Goal: Task Accomplishment & Management: Complete application form

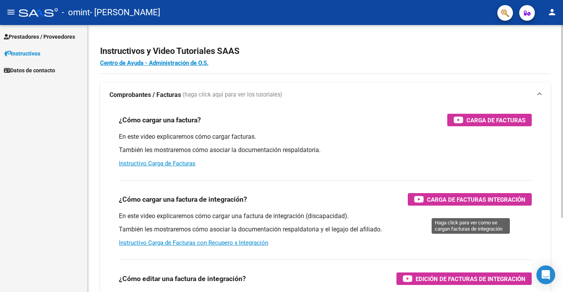
click at [438, 205] on span "Carga de Facturas Integración" at bounding box center [476, 200] width 99 height 10
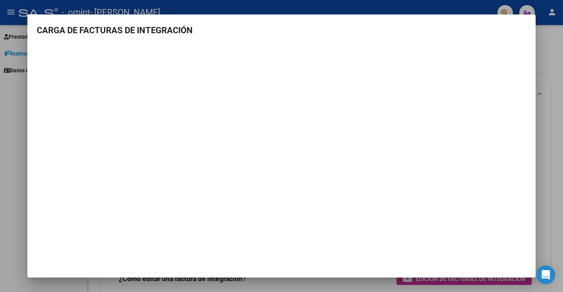
click at [555, 48] on div at bounding box center [281, 146] width 563 height 292
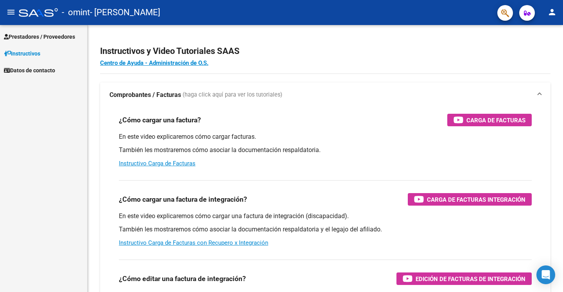
click at [549, 11] on mat-icon "person" at bounding box center [552, 11] width 9 height 9
click at [549, 31] on button "person Mi Perfil" at bounding box center [537, 32] width 48 height 19
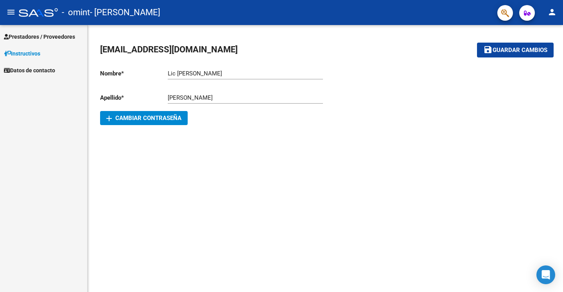
click at [34, 34] on span "Prestadores / Proveedores" at bounding box center [39, 36] width 71 height 9
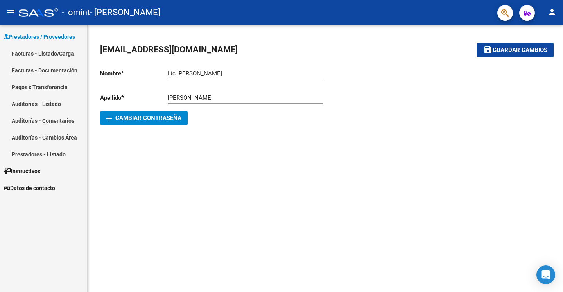
click at [44, 52] on link "Facturas - Listado/Carga" at bounding box center [43, 53] width 87 height 17
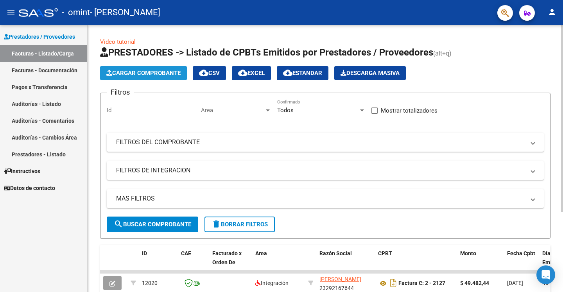
click at [139, 71] on span "Cargar Comprobante" at bounding box center [143, 73] width 74 height 7
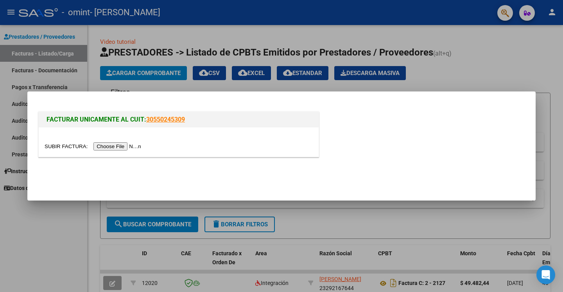
click at [64, 145] on input "file" at bounding box center [94, 146] width 99 height 8
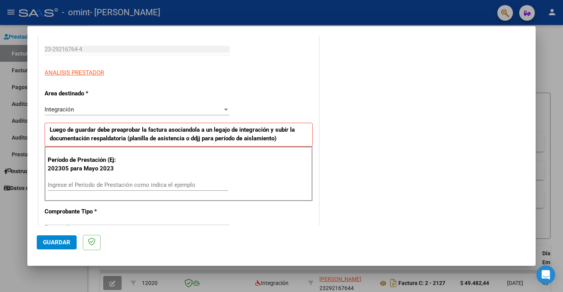
scroll to position [127, 0]
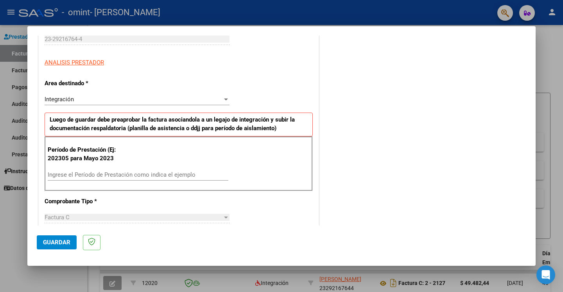
click at [126, 173] on input "Ingrese el Período de Prestación como indica el ejemplo" at bounding box center [138, 174] width 181 height 7
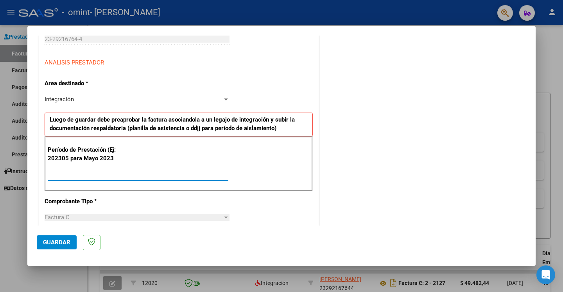
scroll to position [211, 0]
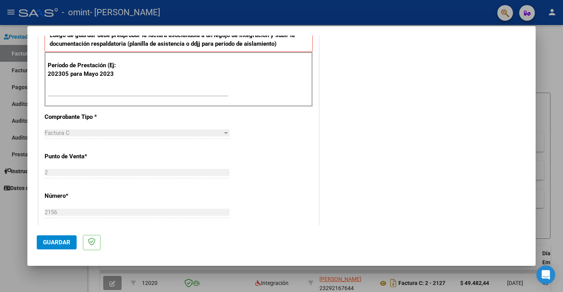
click at [288, 159] on div "CUIT * 23-29216764-4 Ingresar CUIT ANALISIS PRESTADOR Area destinado * Integrac…" at bounding box center [179, 210] width 280 height 574
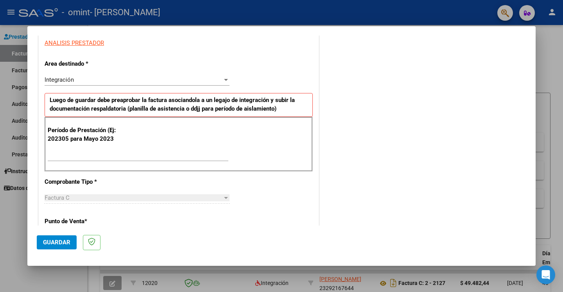
scroll to position [94, 0]
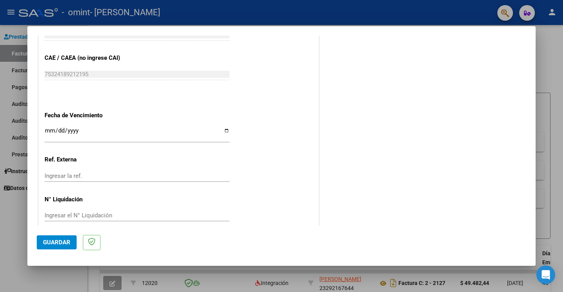
scroll to position [474, 0]
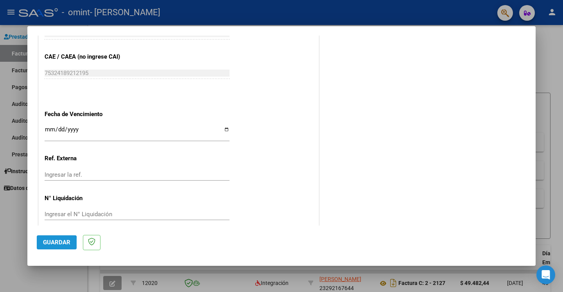
click at [50, 244] on span "Guardar" at bounding box center [56, 242] width 27 height 7
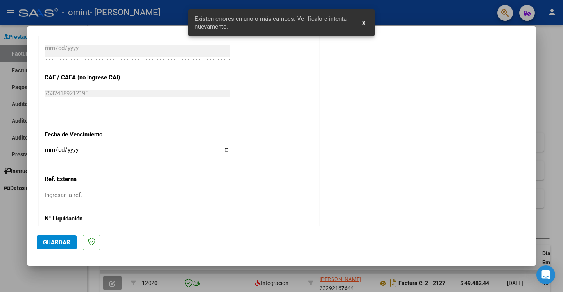
scroll to position [155, 0]
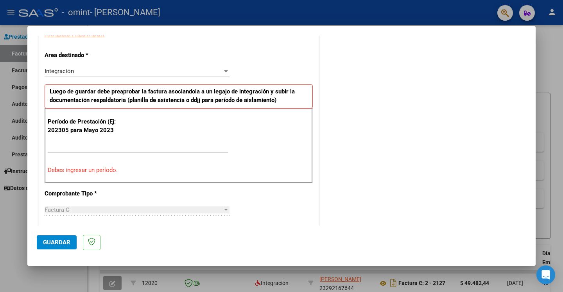
click at [46, 146] on div "Período de Prestación (Ej: 202305 para [DATE] Ingrese el Período de Prestación …" at bounding box center [179, 145] width 268 height 75
click at [420, 228] on mat-dialog-actions "Guardar" at bounding box center [282, 241] width 490 height 31
click at [46, 145] on div "Período de Prestación (Ej: 202305 para [DATE] Ingrese el Período de Prestación …" at bounding box center [179, 145] width 268 height 75
click at [47, 148] on div "Período de Prestación (Ej: 202305 para [DATE] Ingrese el Período de Prestación …" at bounding box center [179, 145] width 268 height 75
click at [47, 147] on div "Período de Prestación (Ej: 202305 para [DATE] Ingrese el Período de Prestación …" at bounding box center [179, 145] width 268 height 75
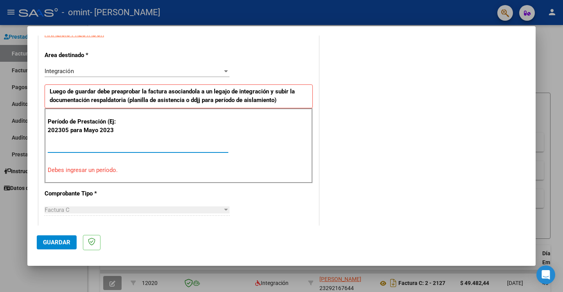
click at [50, 146] on input "Ingrese el Período de Prestación como indica el ejemplo" at bounding box center [138, 146] width 181 height 7
click at [51, 147] on input "Ingrese el Período de Prestación como indica el ejemplo" at bounding box center [138, 146] width 181 height 7
click at [47, 148] on div "Período de Prestación (Ej: 202305 para [DATE] Ingrese el Período de Prestación …" at bounding box center [179, 145] width 268 height 75
click at [75, 147] on input "Ingrese el Período de Prestación como indica el ejemplo" at bounding box center [138, 146] width 181 height 7
click at [49, 146] on input "Ingrese el Período de Prestación como indica el ejemplo" at bounding box center [138, 146] width 181 height 7
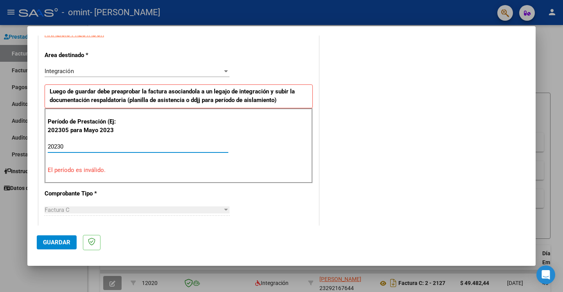
type input "202305"
click at [411, 193] on div "COMENTARIOS Comentarios del Prestador / Gerenciador:" at bounding box center [424, 233] width 206 height 686
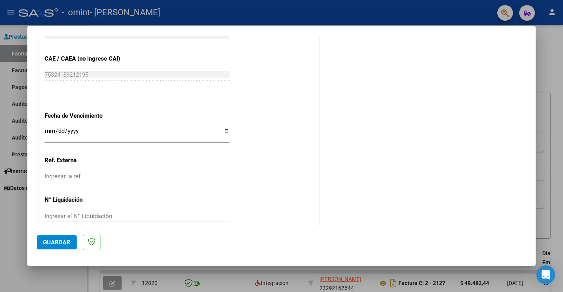
scroll to position [495, 0]
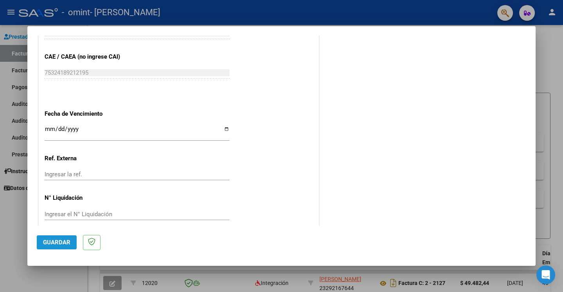
click at [60, 242] on span "Guardar" at bounding box center [56, 242] width 27 height 7
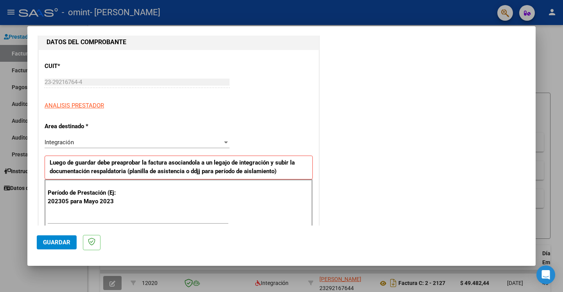
scroll to position [85, 0]
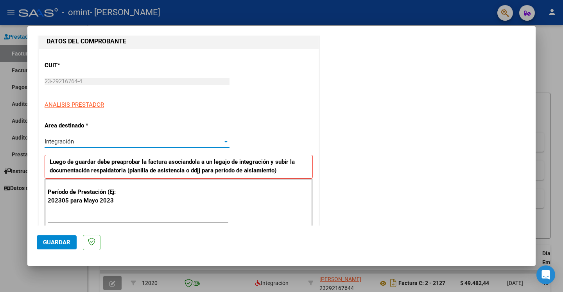
click at [225, 143] on div at bounding box center [226, 142] width 7 height 6
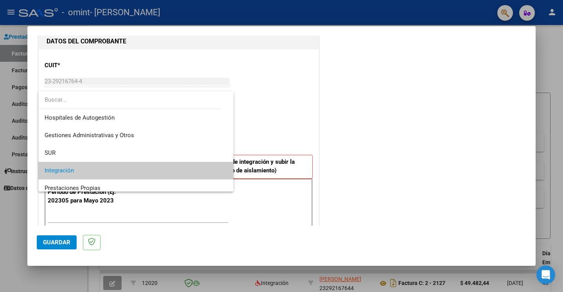
scroll to position [29, 0]
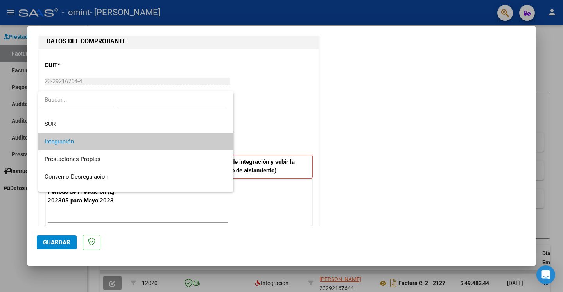
click at [285, 129] on div at bounding box center [281, 146] width 563 height 292
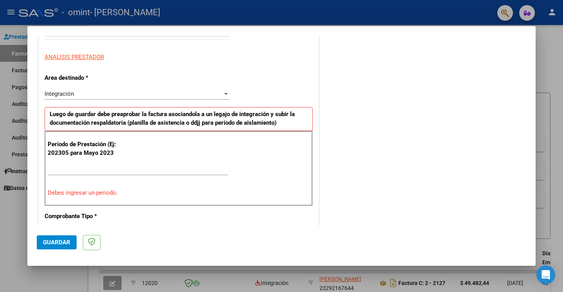
scroll to position [211, 0]
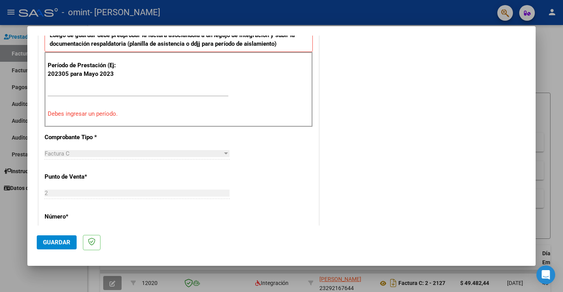
click at [100, 93] on input "Ingrese el Período de Prestación como indica el ejemplo" at bounding box center [138, 90] width 181 height 7
type input "5"
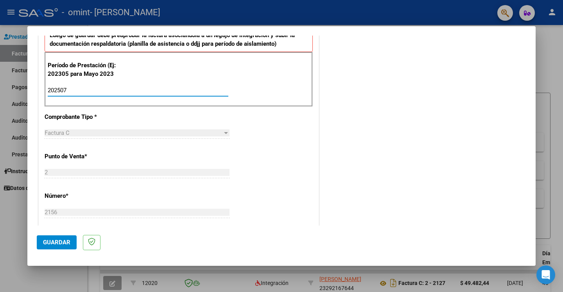
type input "202507"
click at [279, 180] on div "CUIT * 23-29216764-4 Ingresar CUIT ANALISIS PRESTADOR Area destinado * Integrac…" at bounding box center [179, 210] width 280 height 574
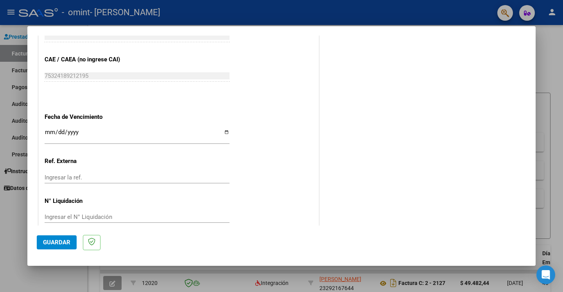
scroll to position [474, 0]
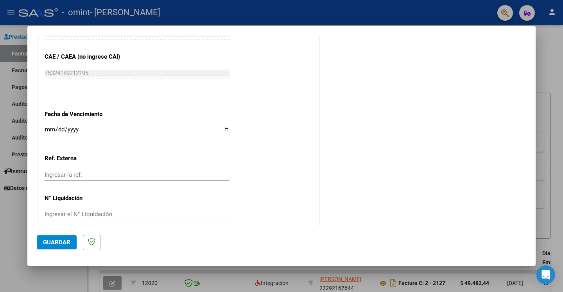
click at [58, 242] on span "Guardar" at bounding box center [56, 242] width 27 height 7
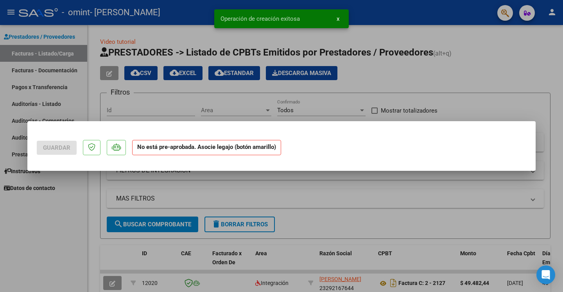
scroll to position [0, 0]
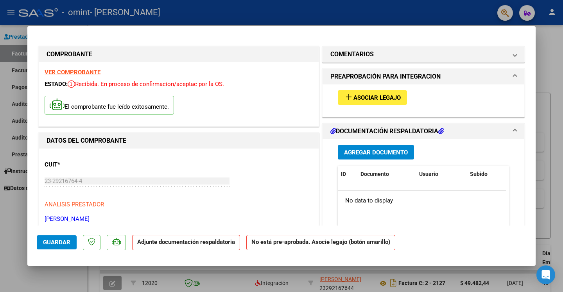
click at [364, 100] on span "Asociar Legajo" at bounding box center [377, 97] width 47 height 7
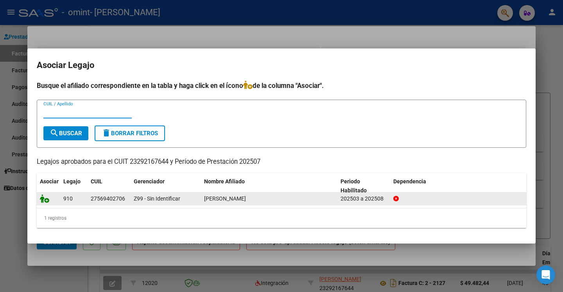
click at [46, 199] on icon at bounding box center [44, 198] width 9 height 9
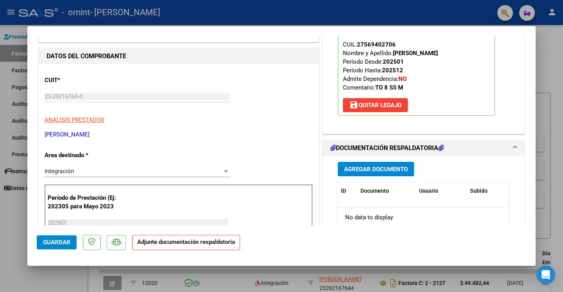
scroll to position [127, 0]
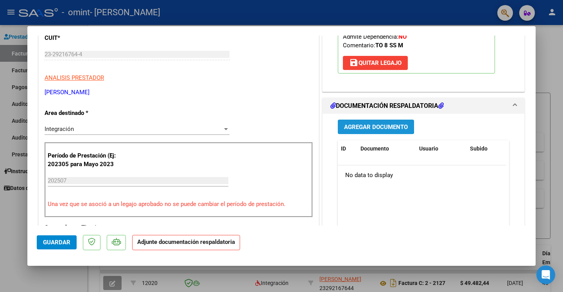
click at [351, 125] on span "Agregar Documento" at bounding box center [376, 127] width 64 height 7
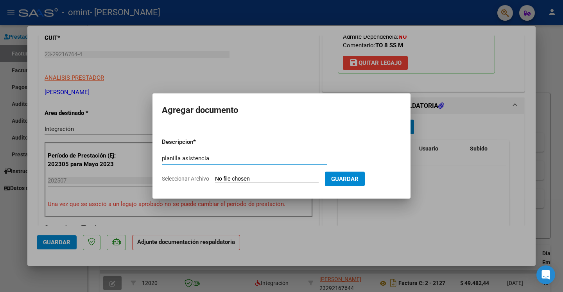
type input "planilla asistencia"
click at [228, 177] on input "Seleccionar Archivo" at bounding box center [267, 179] width 104 height 7
type input "C:\fakepath\img20250811_17265167.pdf"
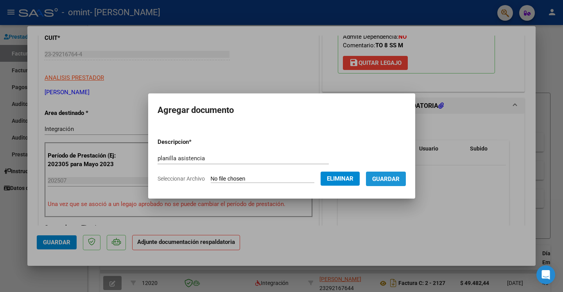
click at [392, 182] on button "Guardar" at bounding box center [386, 179] width 40 height 14
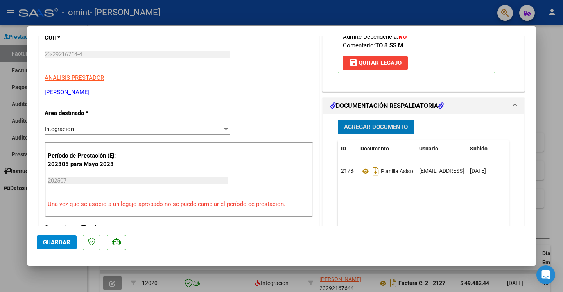
click at [70, 241] on button "Guardar" at bounding box center [57, 243] width 40 height 14
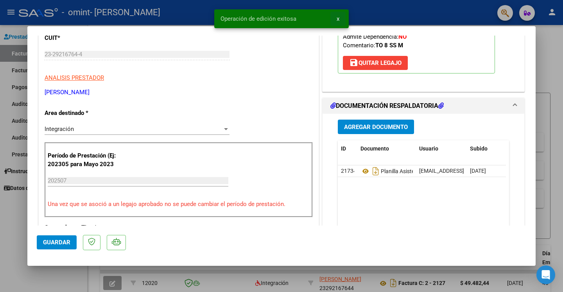
click at [339, 18] on span "x" at bounding box center [338, 18] width 3 height 7
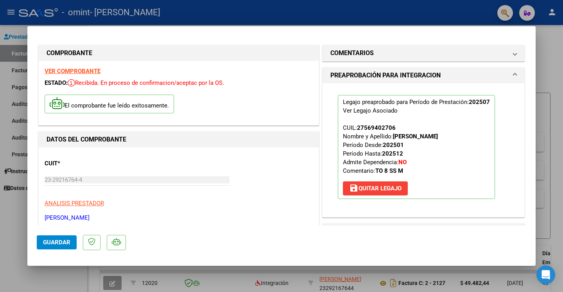
scroll to position [0, 0]
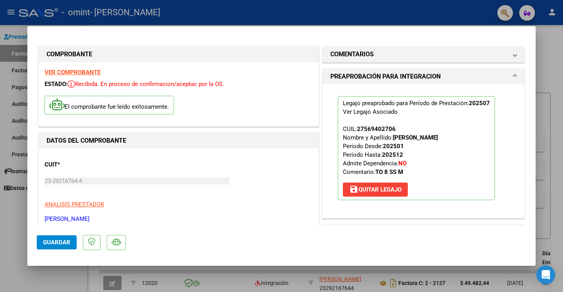
click at [11, 54] on div at bounding box center [281, 146] width 563 height 292
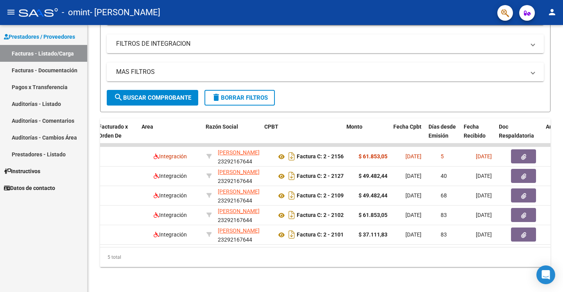
scroll to position [0, 114]
